Goal: Find specific page/section: Find specific page/section

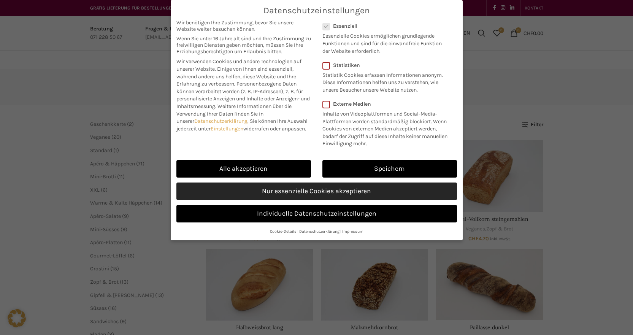
click at [363, 190] on link "Nur essenzielle Cookies akzeptieren" at bounding box center [316, 190] width 281 height 17
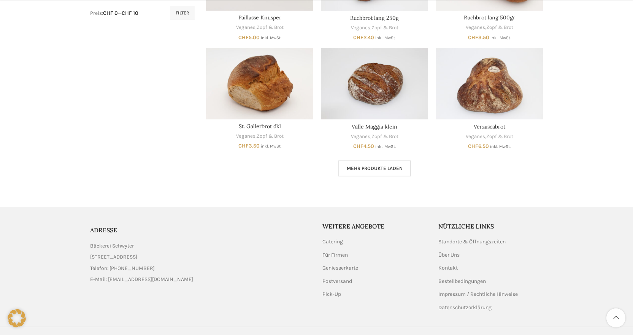
scroll to position [434, 0]
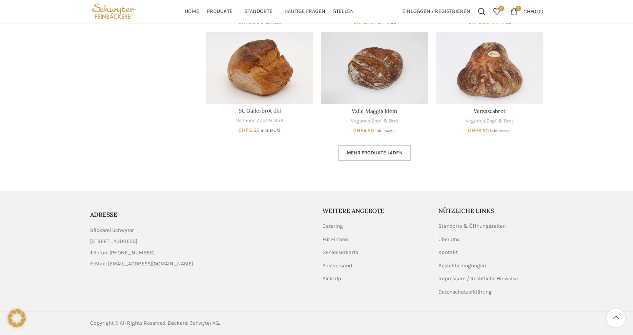
click at [379, 153] on span "Mehr Produkte laden" at bounding box center [375, 153] width 56 height 6
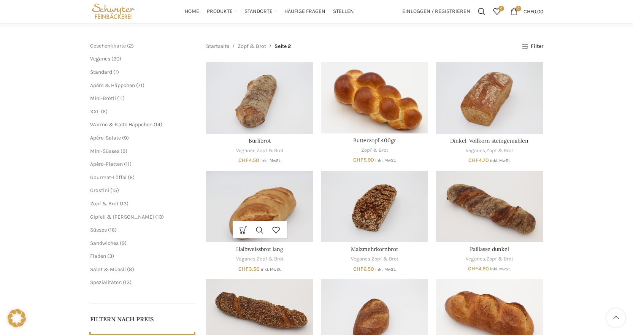
scroll to position [38, 0]
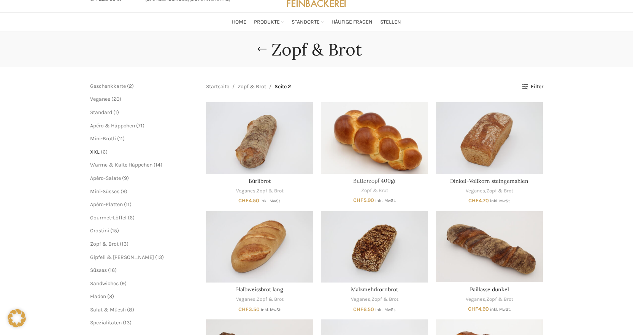
click at [97, 151] on span "XXL" at bounding box center [95, 152] width 10 height 6
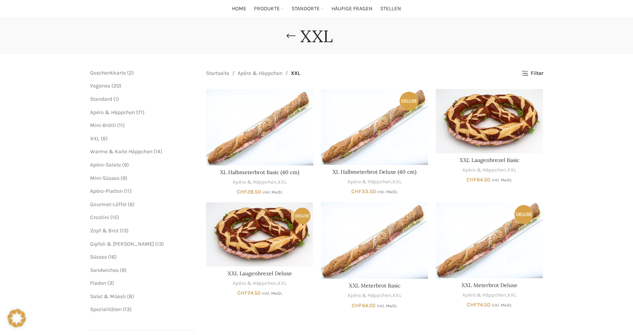
scroll to position [38, 0]
